Goal: Task Accomplishment & Management: Manage account settings

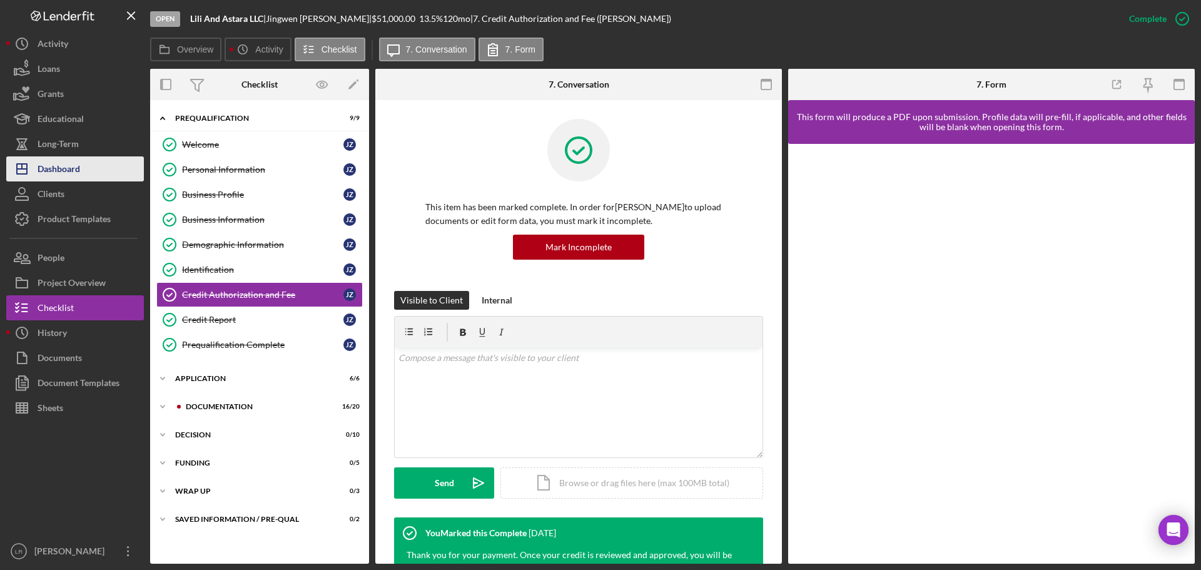
click at [75, 172] on div "Dashboard" at bounding box center [59, 170] width 43 height 28
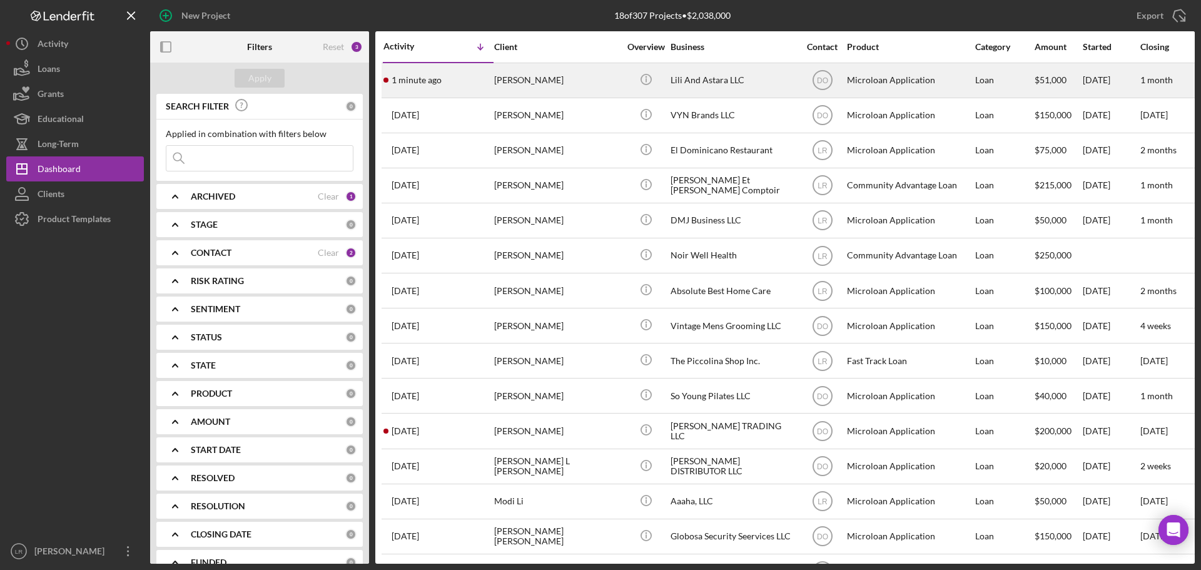
click at [558, 86] on div "[PERSON_NAME]" at bounding box center [556, 80] width 125 height 33
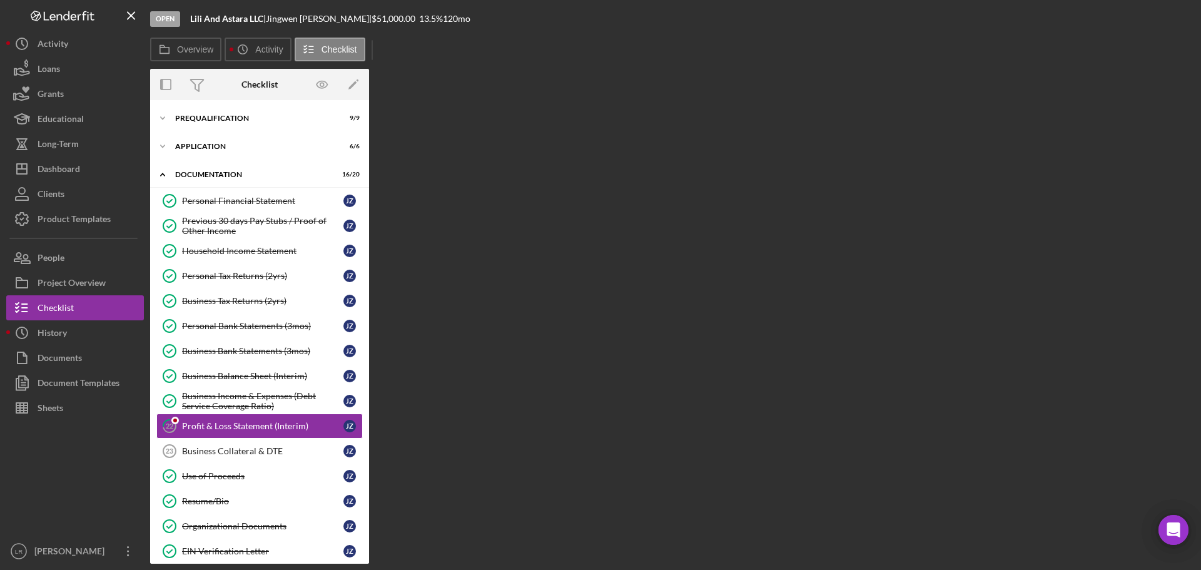
scroll to position [94, 0]
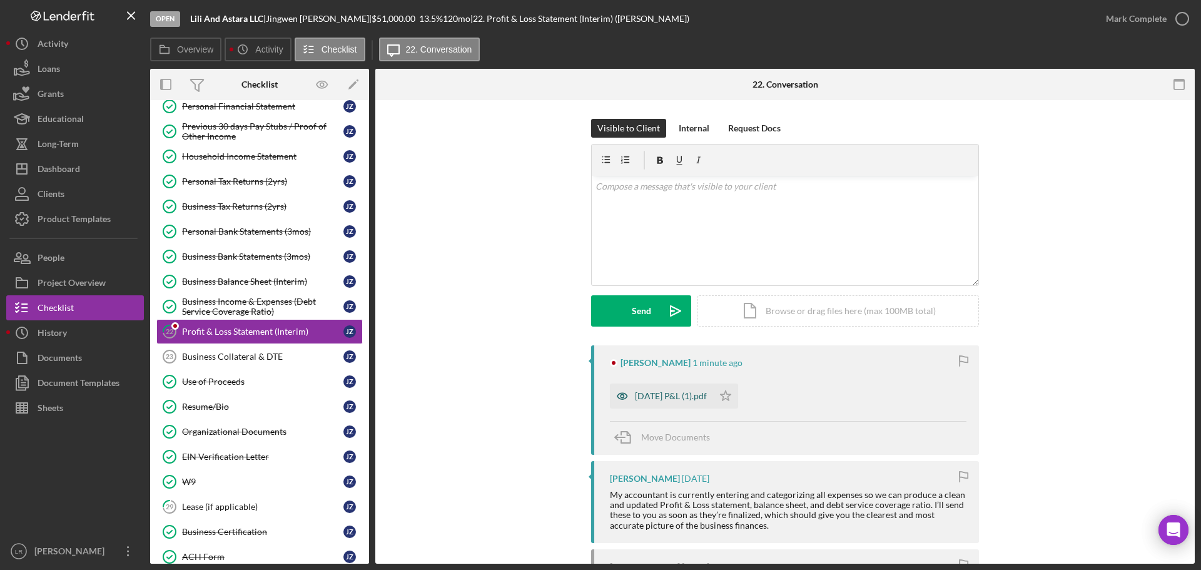
click at [663, 393] on div "[DATE] P&L (1).pdf" at bounding box center [671, 396] width 72 height 10
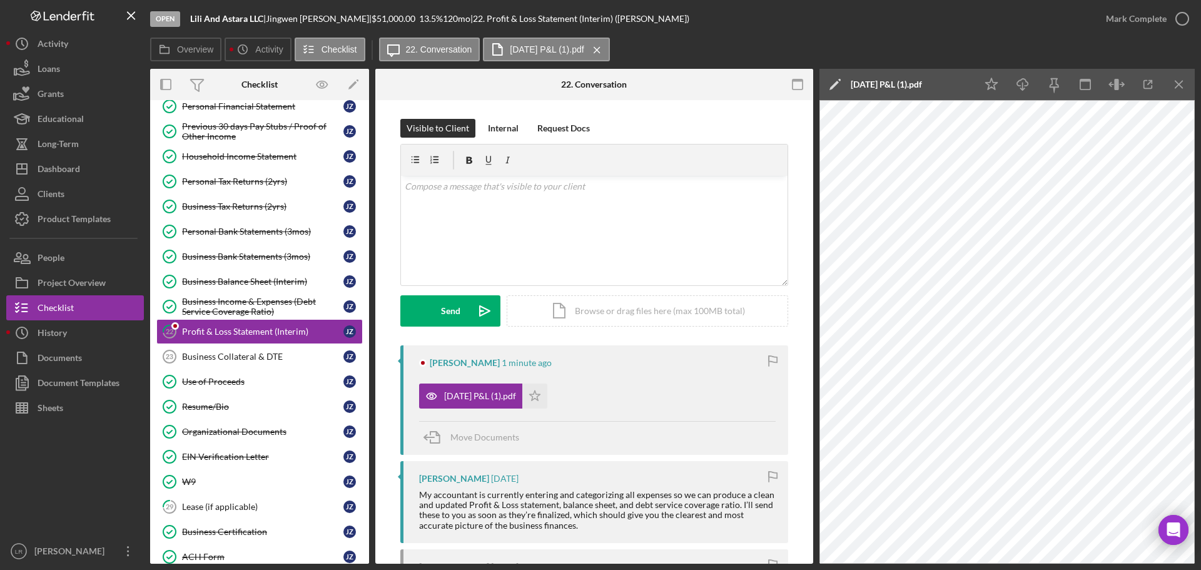
click at [833, 80] on icon "Icon/Edit" at bounding box center [834, 84] width 31 height 31
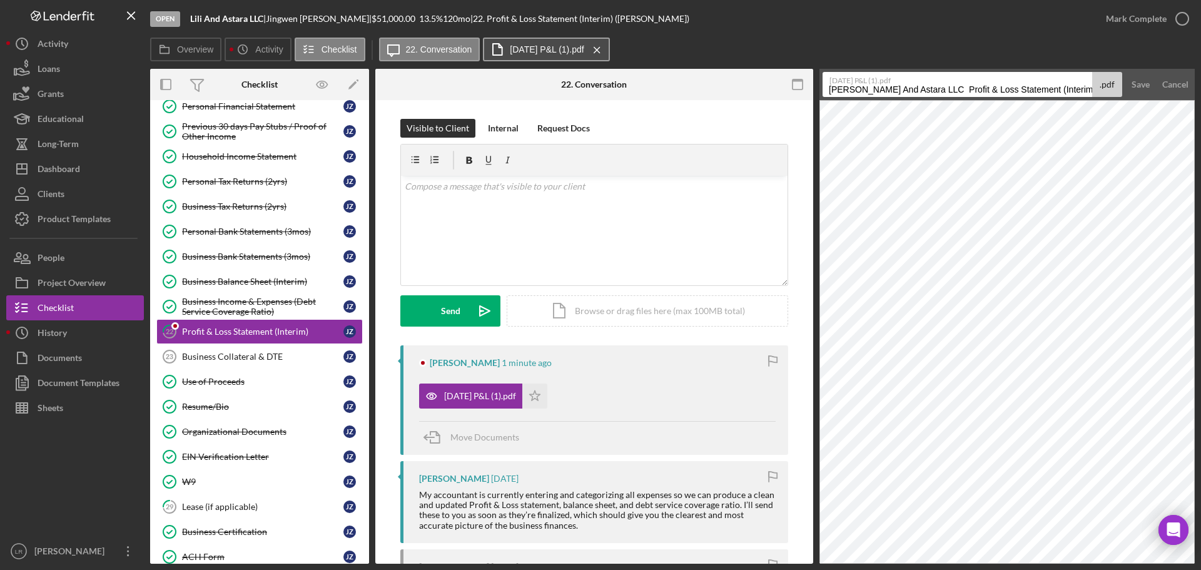
drag, startPoint x: 906, startPoint y: 89, endPoint x: 496, endPoint y: 56, distance: 411.0
click at [496, 56] on div "Overview Icon/History Activity Checklist Icon/Message 22. Conversation [DATE] P…" at bounding box center [672, 301] width 1044 height 526
drag, startPoint x: 960, startPoint y: 87, endPoint x: 1208, endPoint y: 101, distance: 248.7
click at [1200, 101] on html "Open Lili And Astara LLC | [PERSON_NAME] | $51,000.00 13.5 % 120 mo | 22. Profi…" at bounding box center [600, 285] width 1201 height 570
type input "Profit & Loss Statement (Interim) [DATE]"
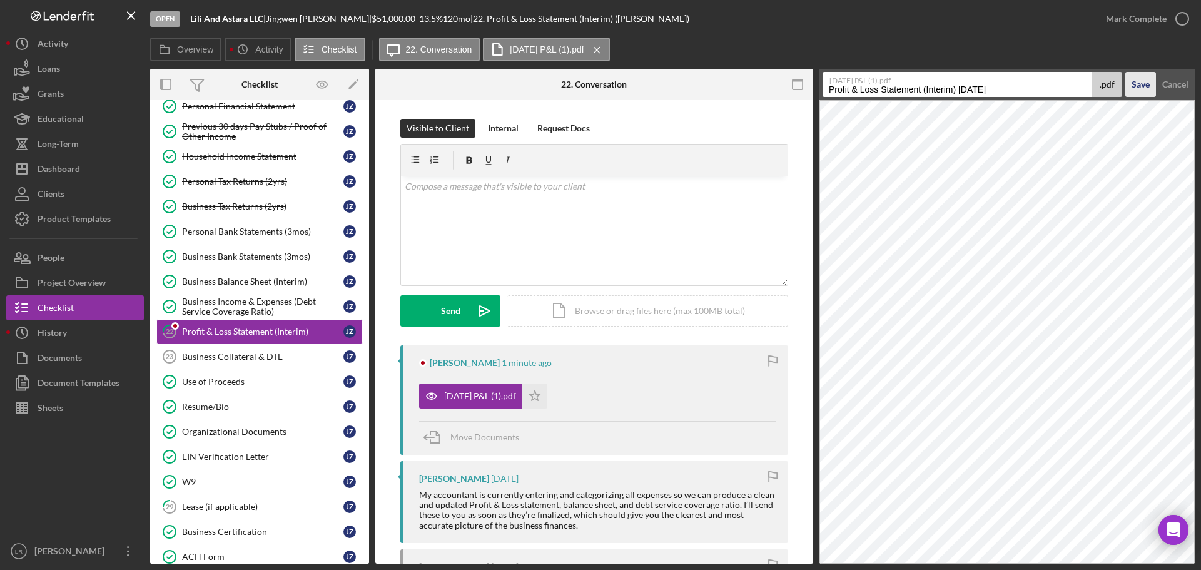
click at [1138, 83] on div "Save" at bounding box center [1140, 84] width 18 height 25
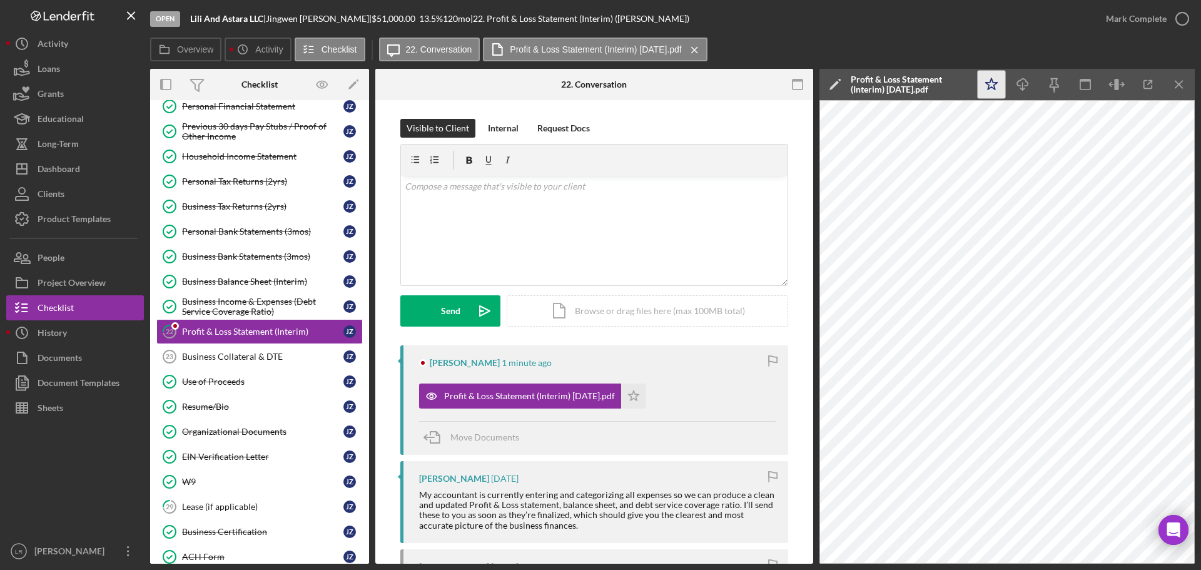
click at [991, 89] on icon "Icon/Star" at bounding box center [991, 85] width 28 height 28
click at [1022, 88] on line "button" at bounding box center [1022, 86] width 0 height 7
click at [1182, 19] on icon "button" at bounding box center [1181, 18] width 31 height 31
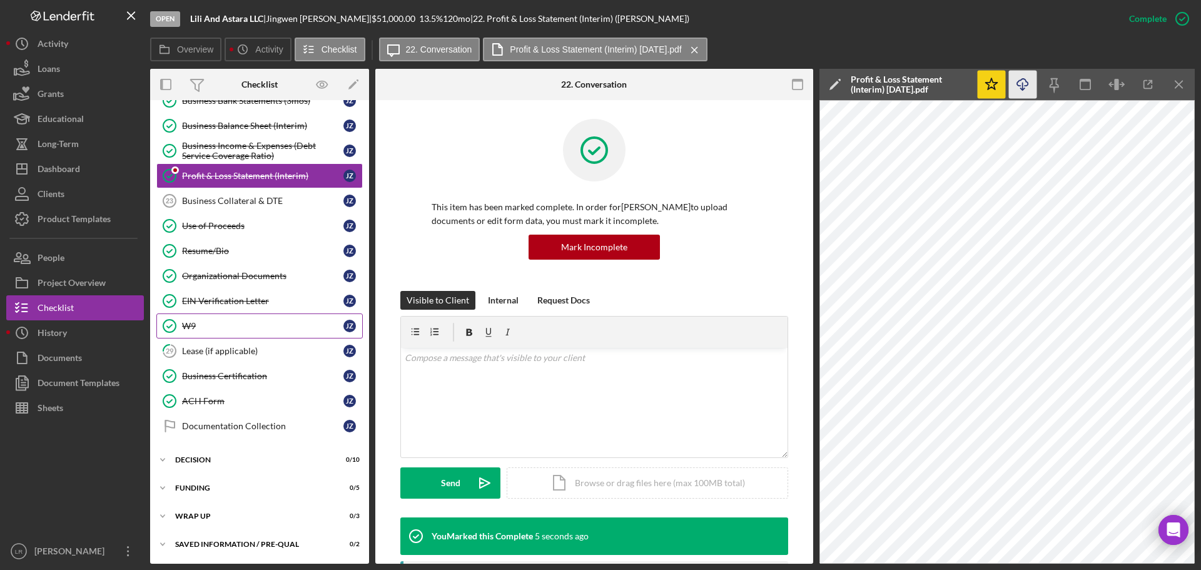
scroll to position [0, 0]
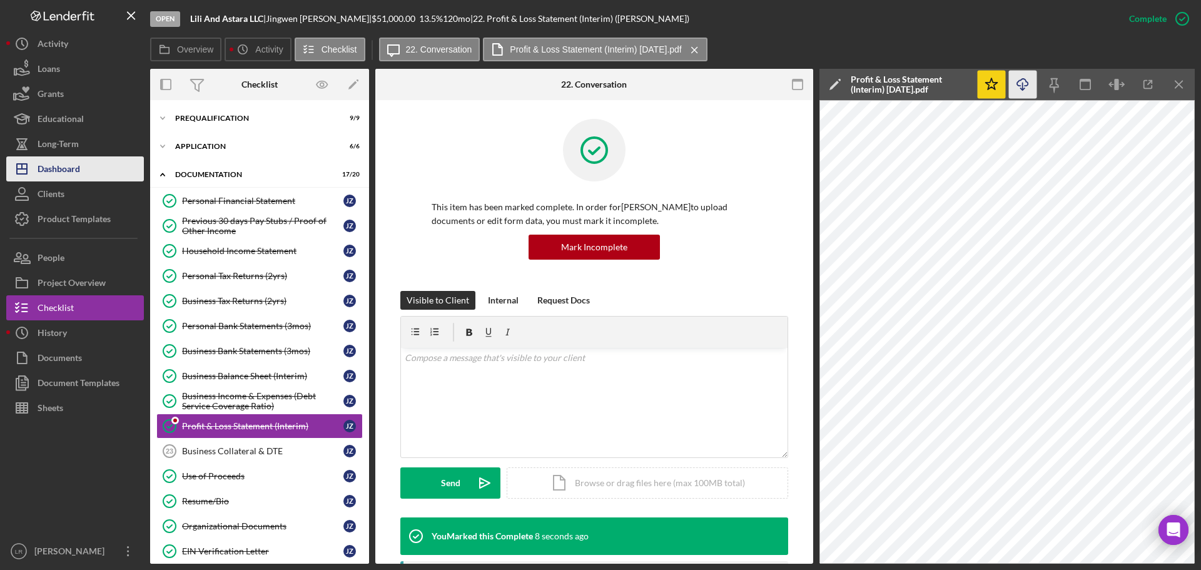
click at [83, 170] on button "Icon/Dashboard Dashboard" at bounding box center [75, 168] width 138 height 25
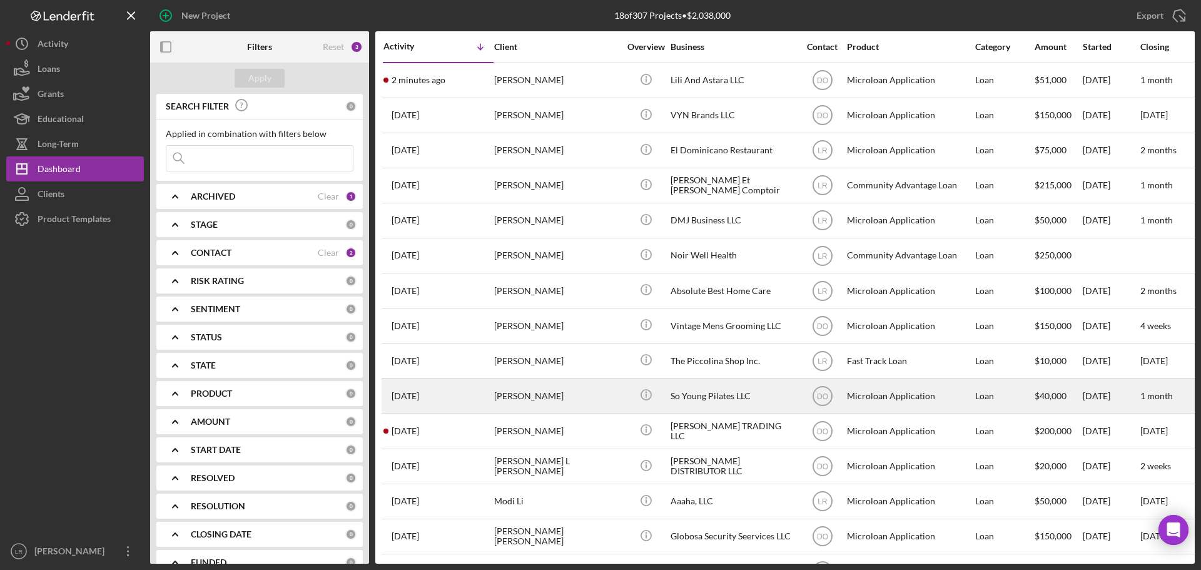
scroll to position [146, 0]
